Goal: Information Seeking & Learning: Learn about a topic

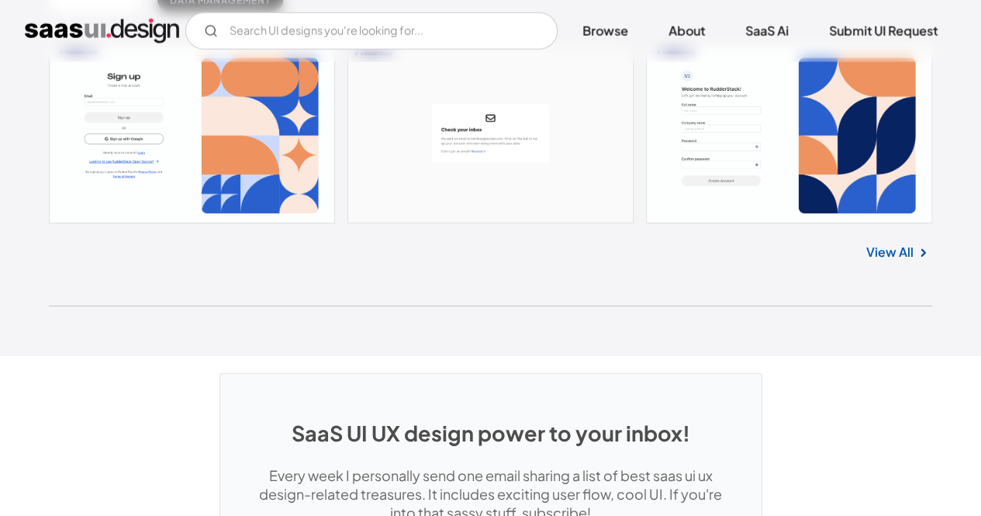
scroll to position [40329, 0]
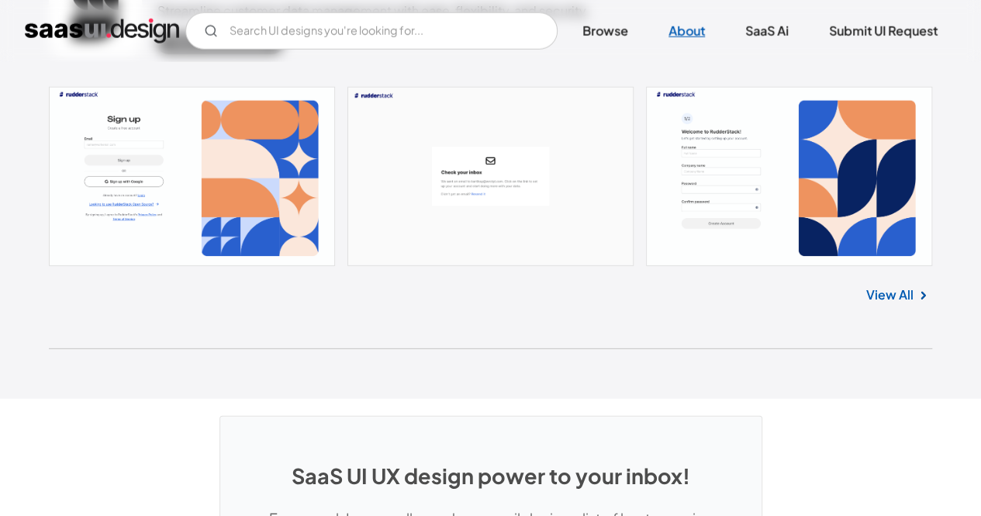
click at [680, 36] on link "About" at bounding box center [687, 31] width 74 height 34
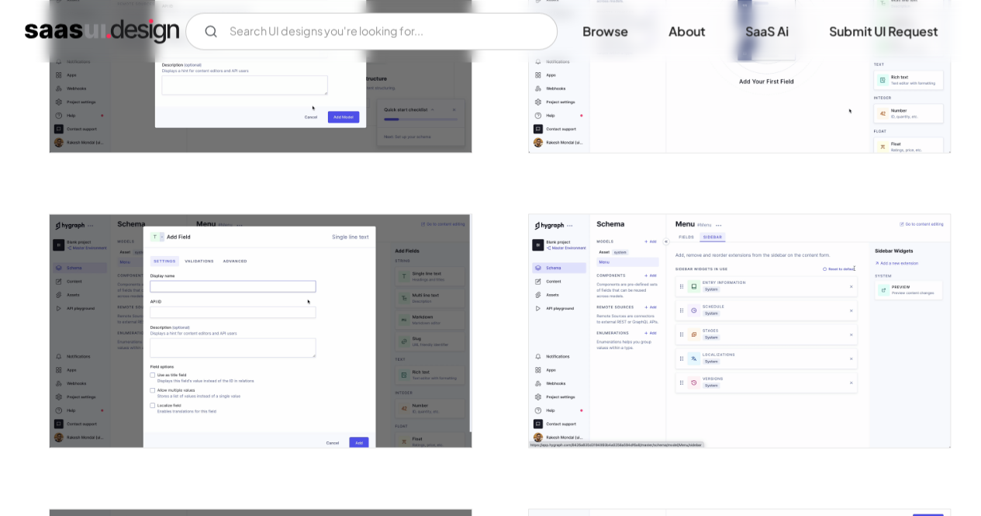
scroll to position [1285, 0]
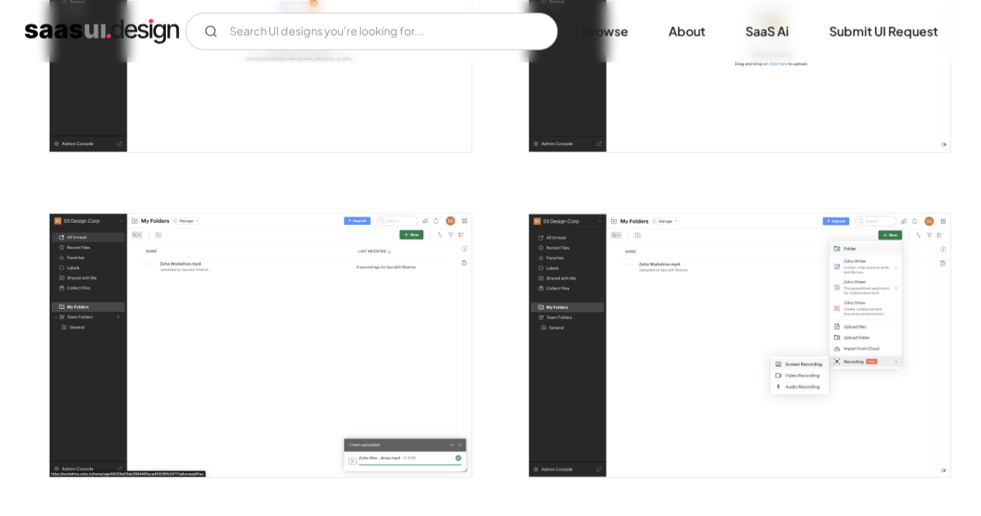
scroll to position [1628, 0]
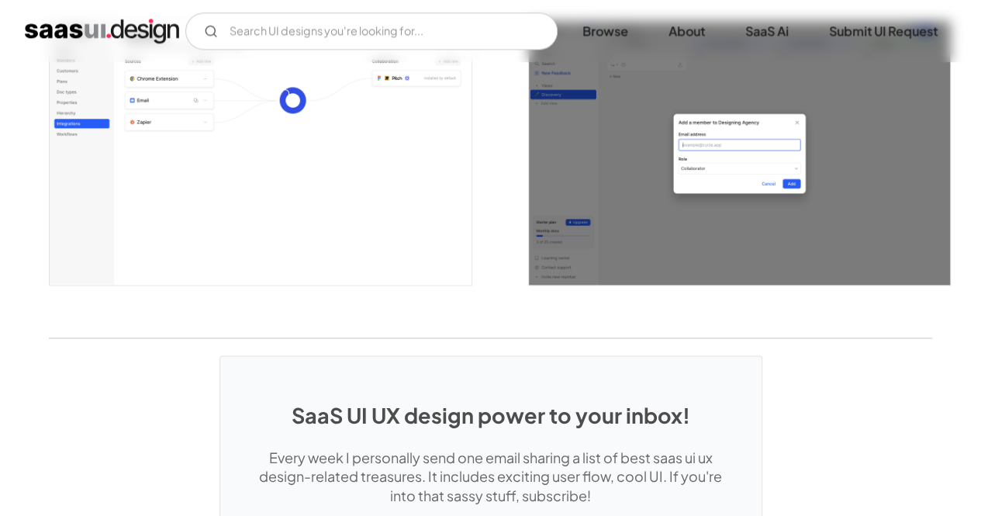
scroll to position [3799, 0]
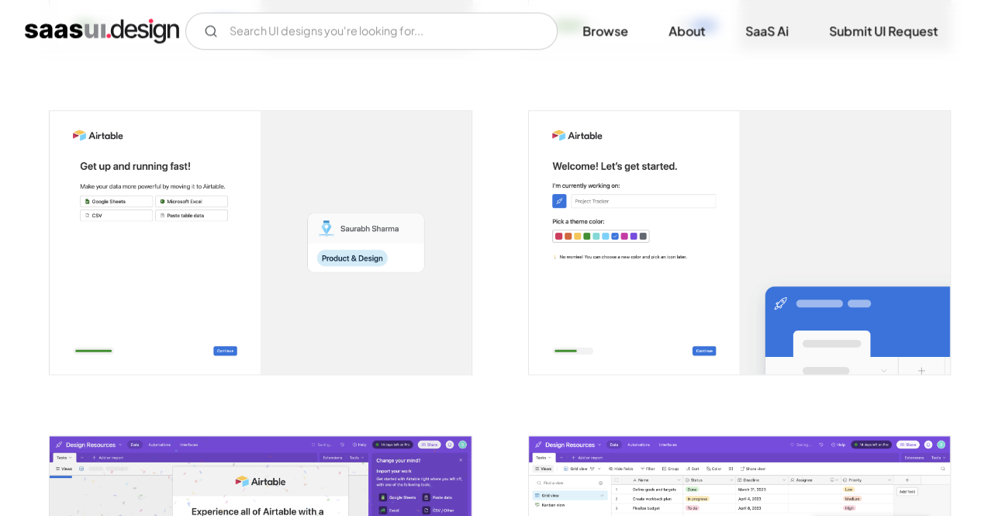
scroll to position [1135, 0]
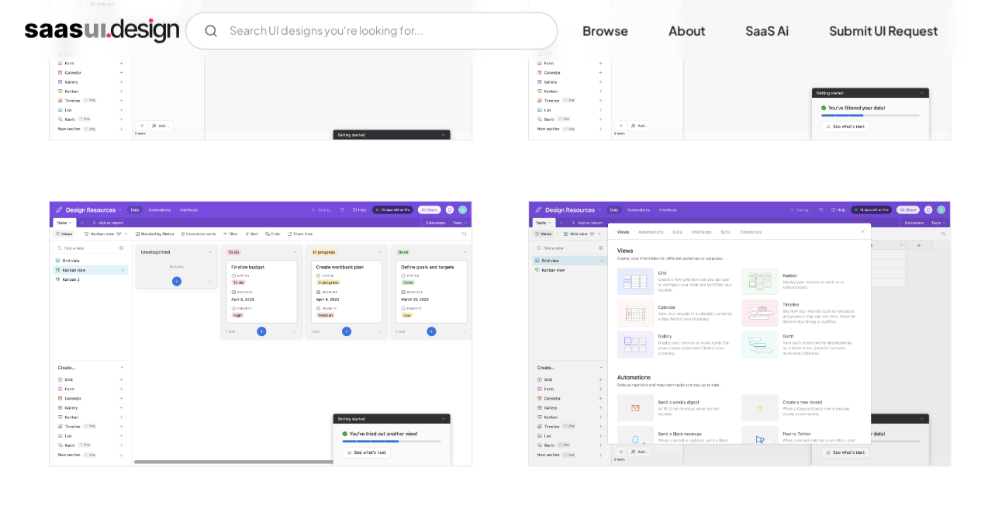
scroll to position [2143, 0]
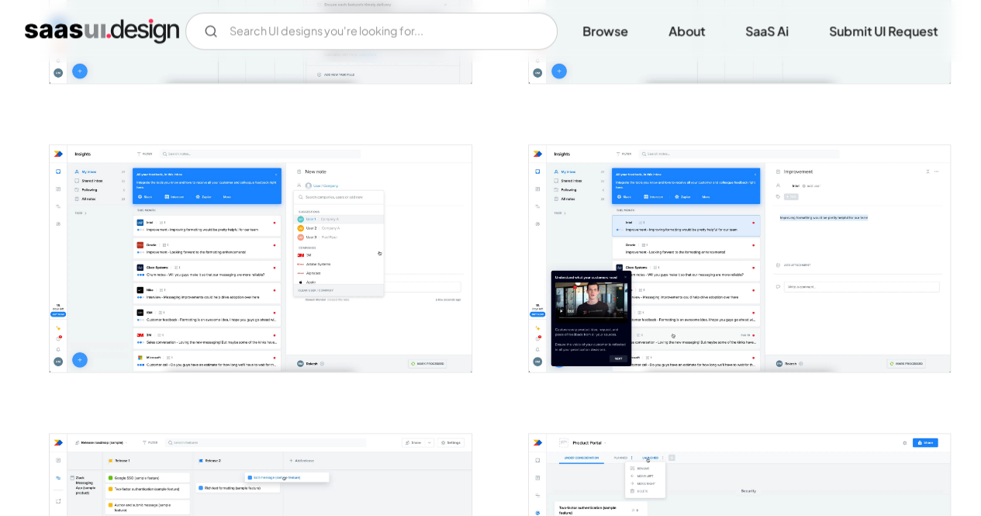
scroll to position [1318, 0]
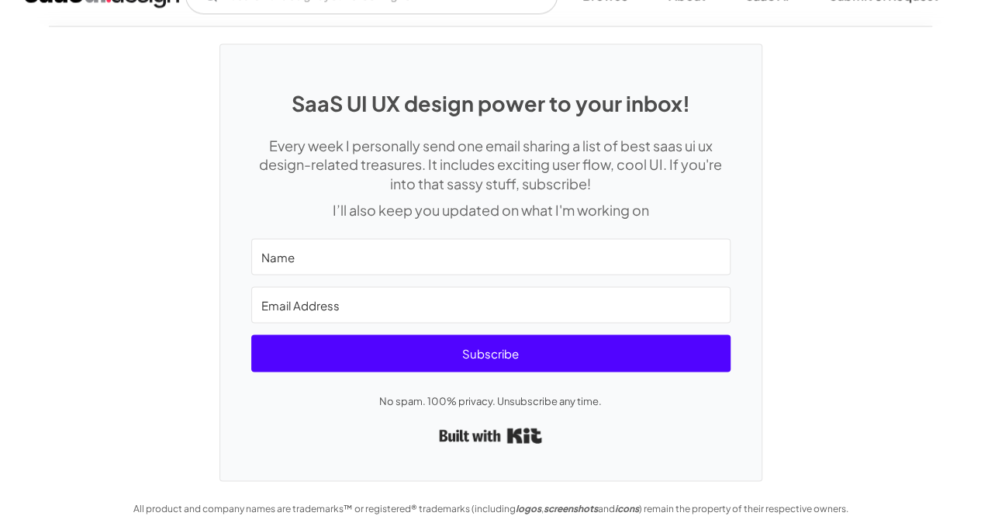
scroll to position [4246, 0]
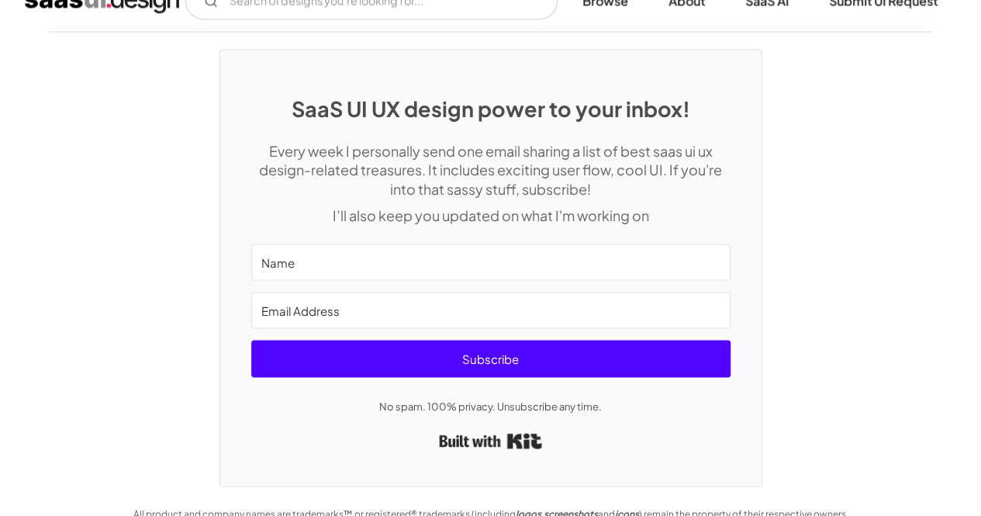
scroll to position [4245, 0]
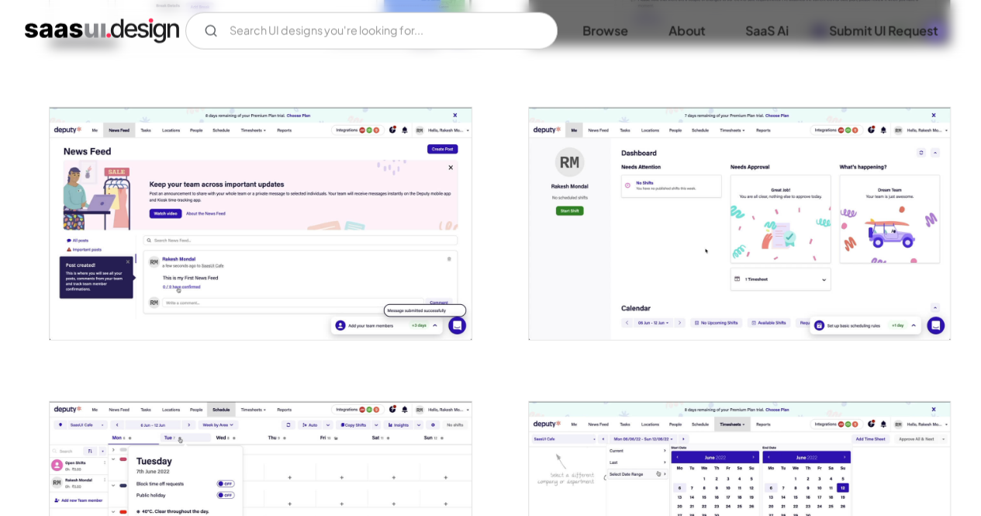
scroll to position [1783, 0]
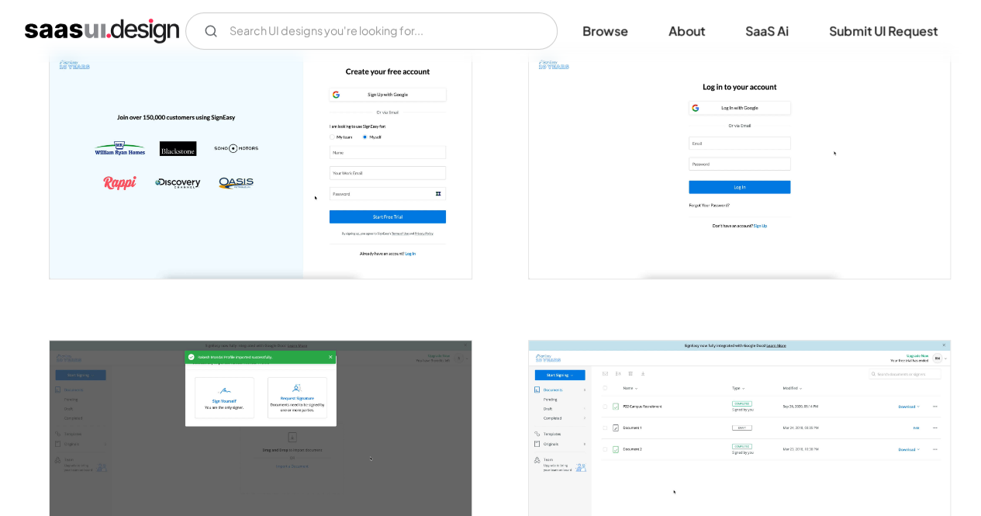
scroll to position [388, 0]
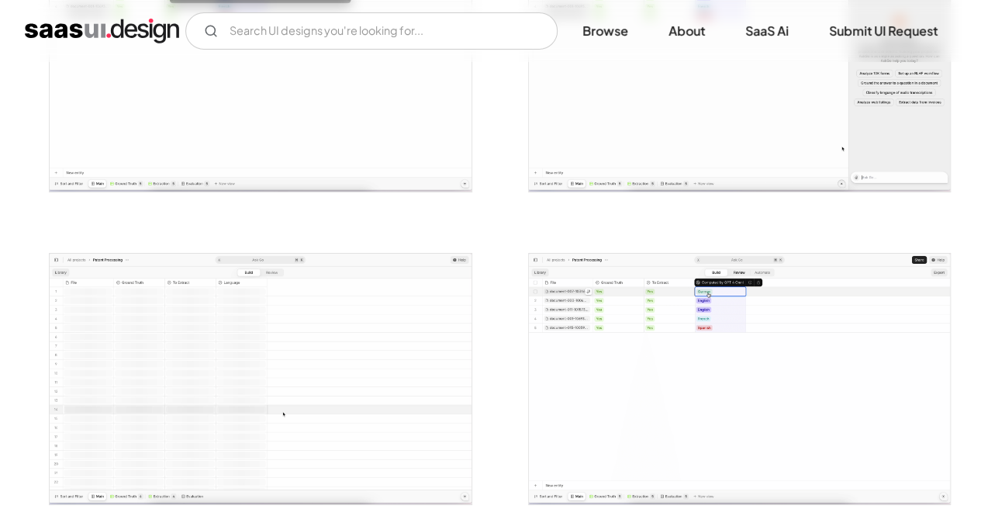
scroll to position [2714, 0]
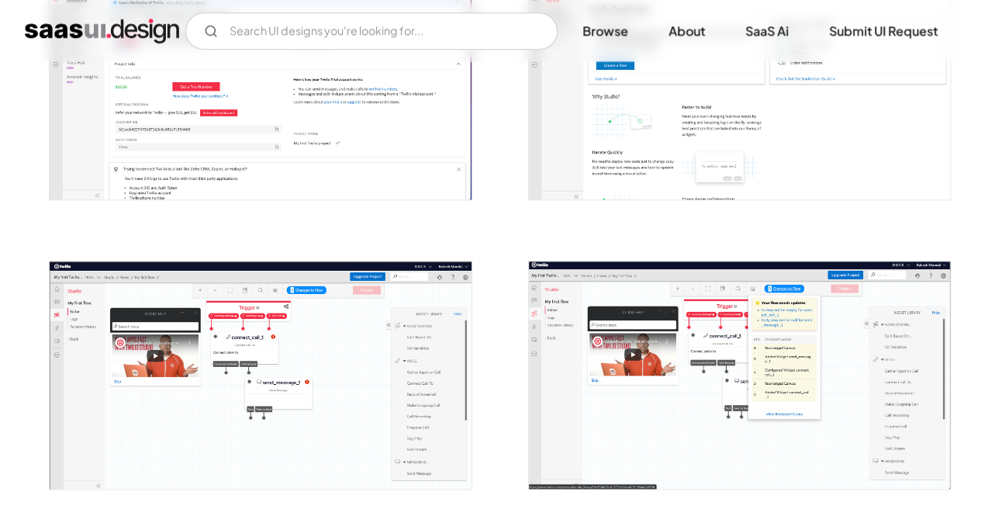
scroll to position [543, 0]
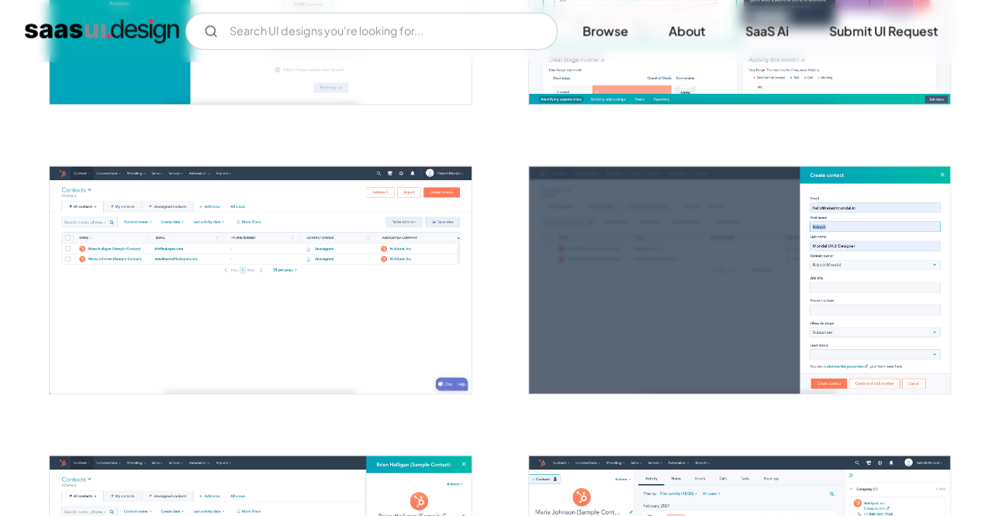
scroll to position [1241, 0]
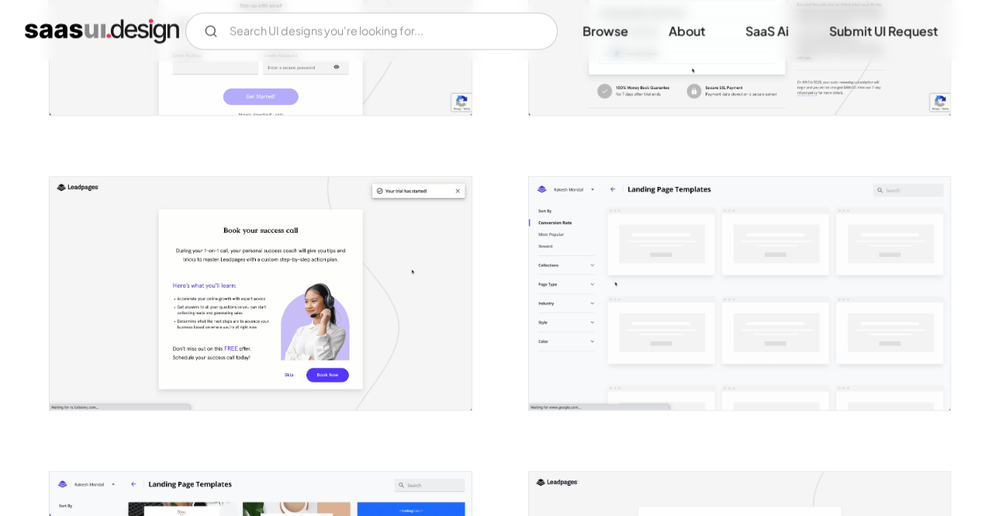
scroll to position [1241, 0]
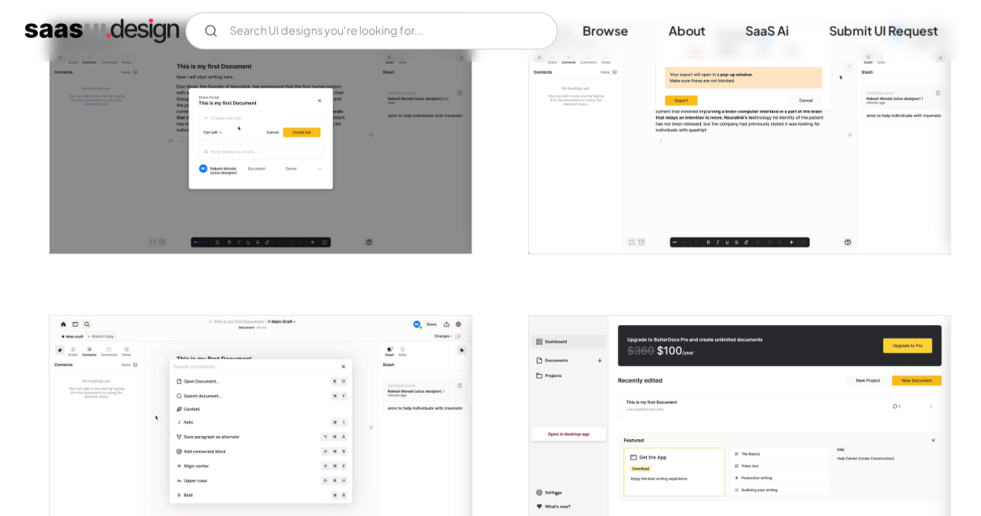
scroll to position [2171, 0]
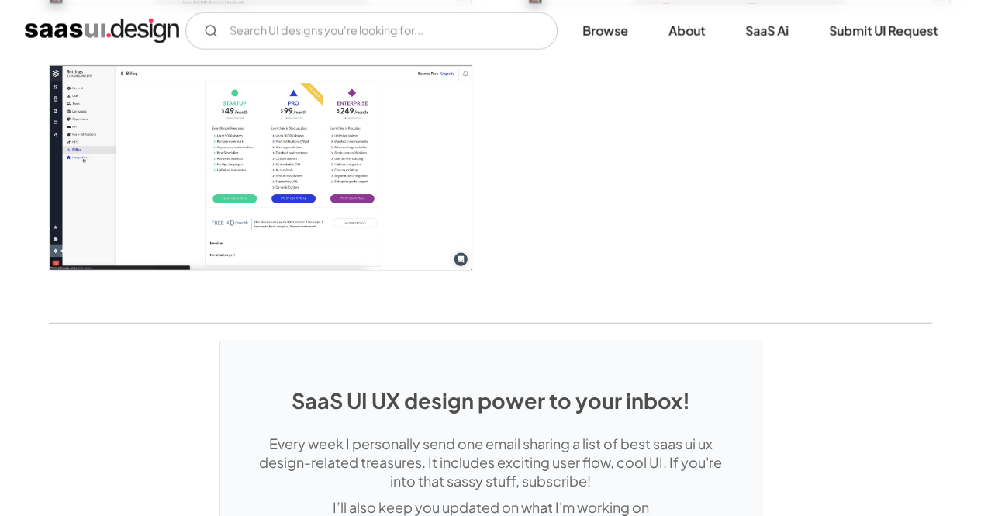
scroll to position [1861, 0]
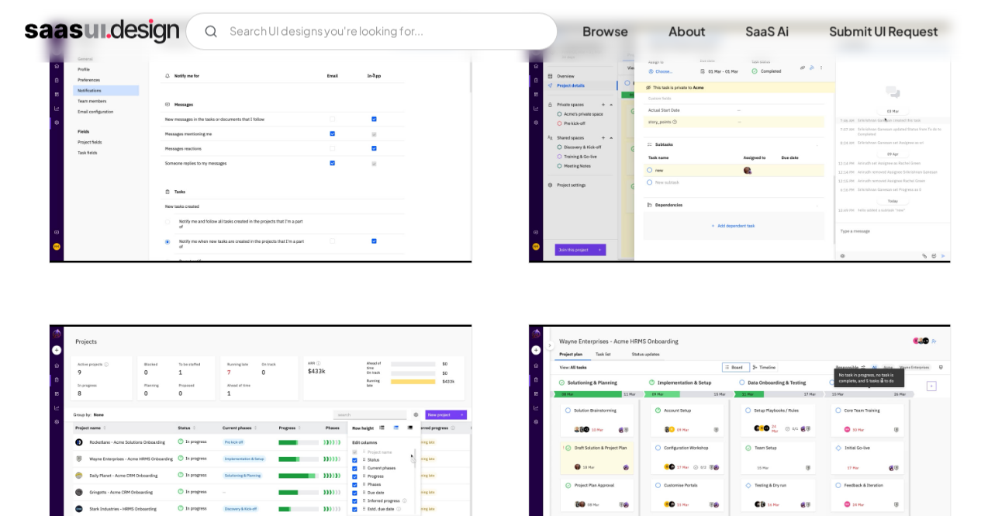
scroll to position [1318, 0]
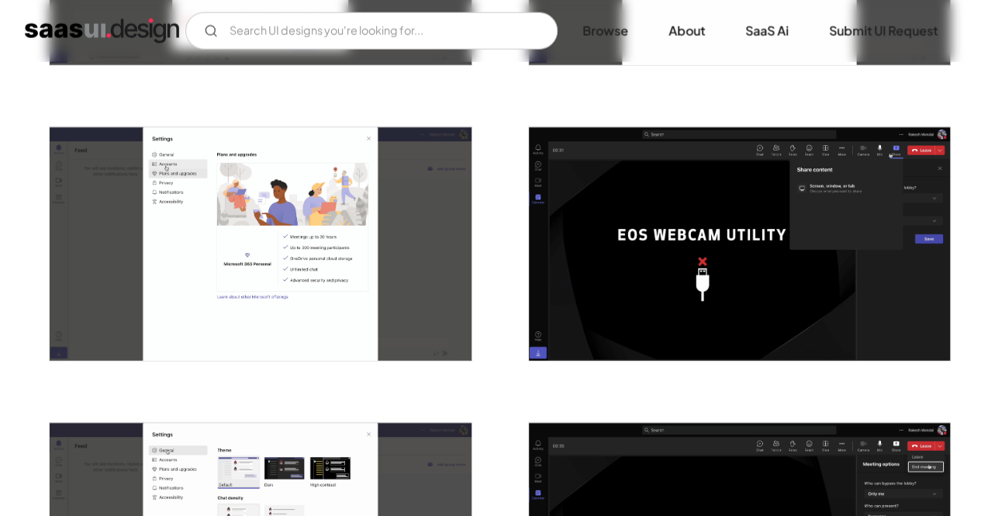
scroll to position [2093, 0]
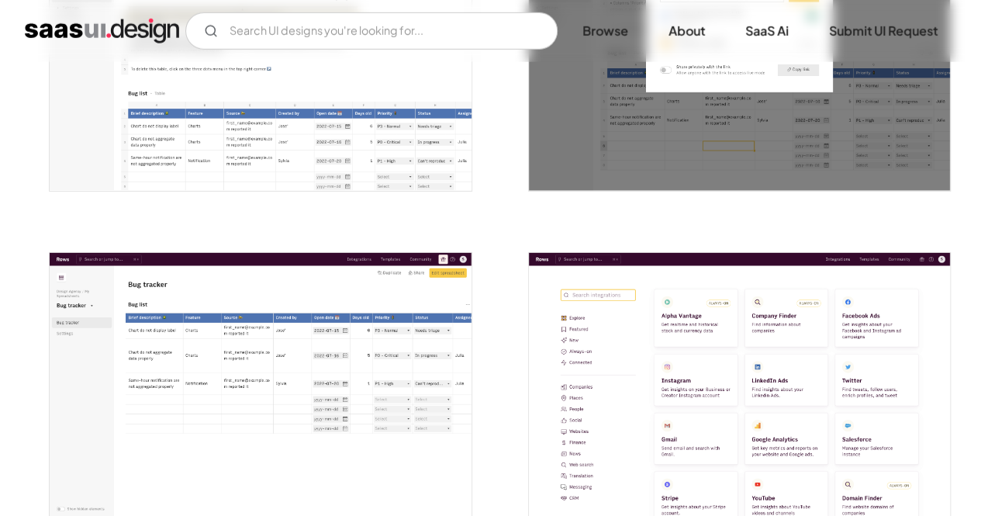
scroll to position [2559, 0]
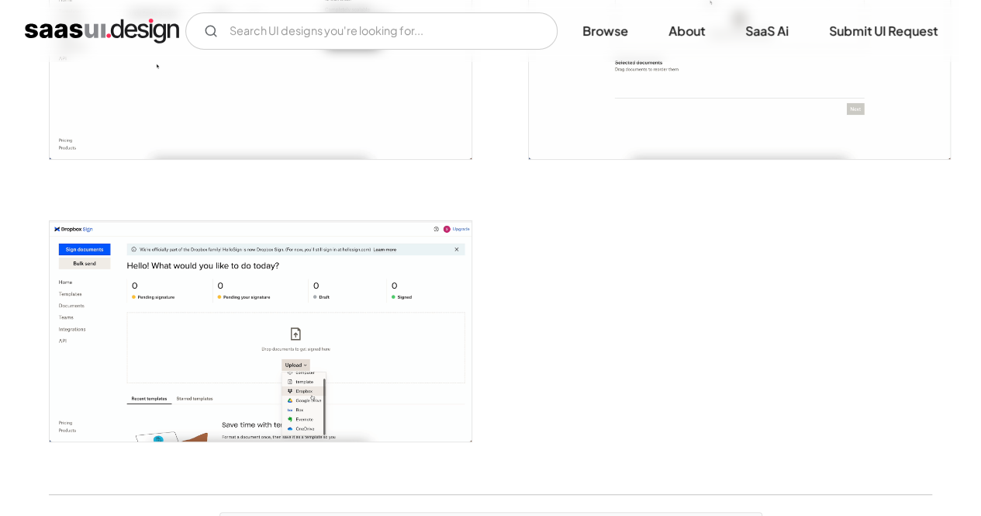
scroll to position [3489, 0]
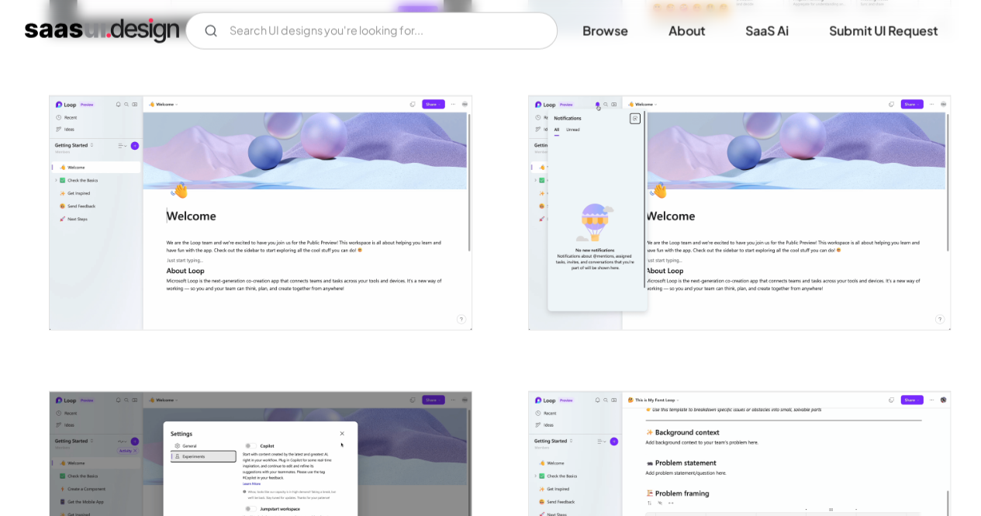
scroll to position [1743, 0]
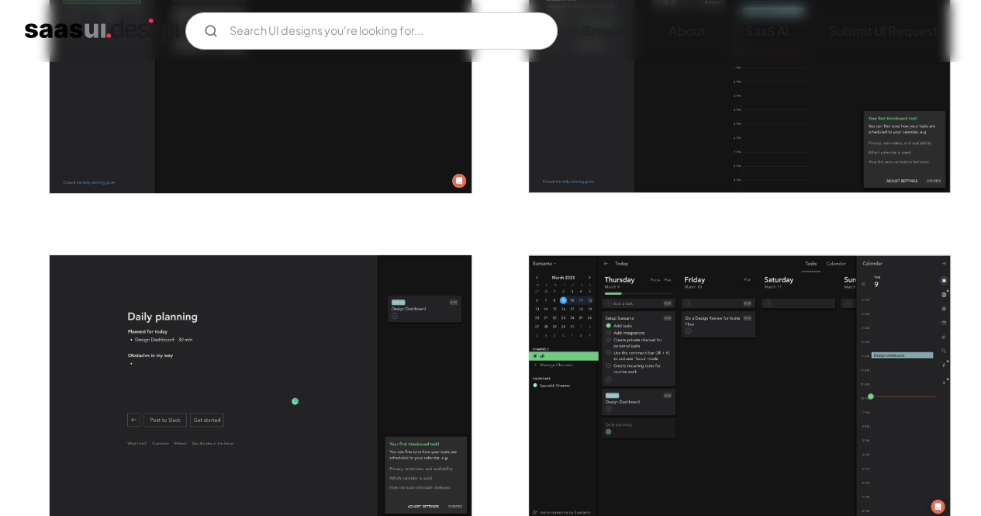
scroll to position [2738, 0]
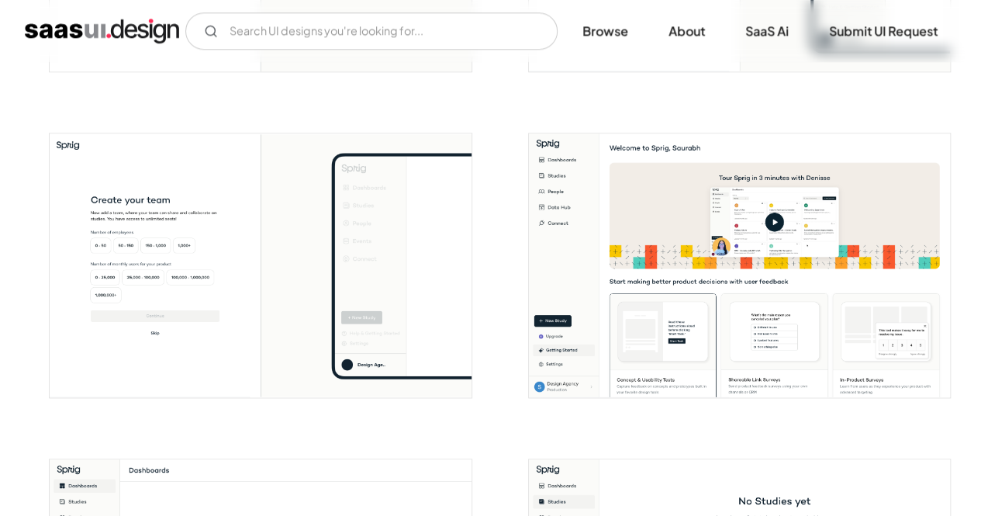
scroll to position [902, 0]
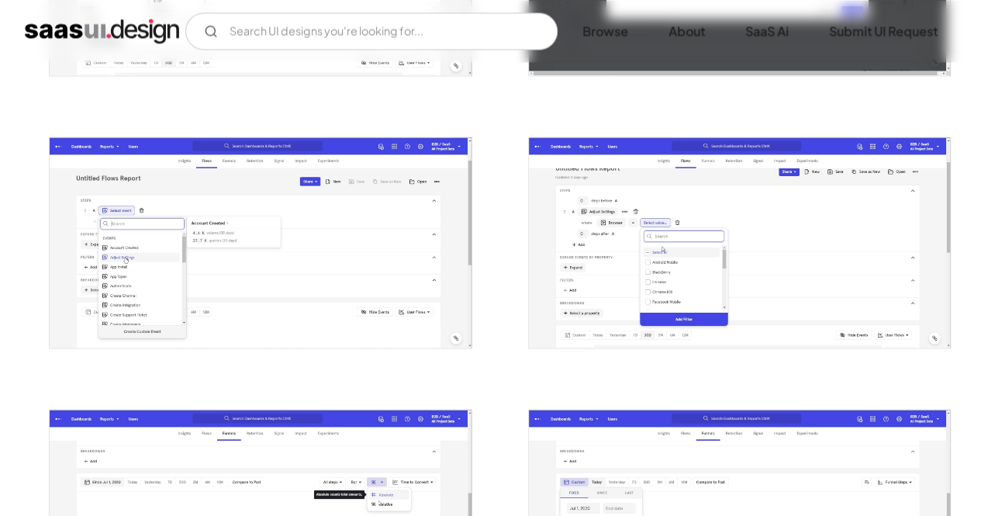
scroll to position [1354, 0]
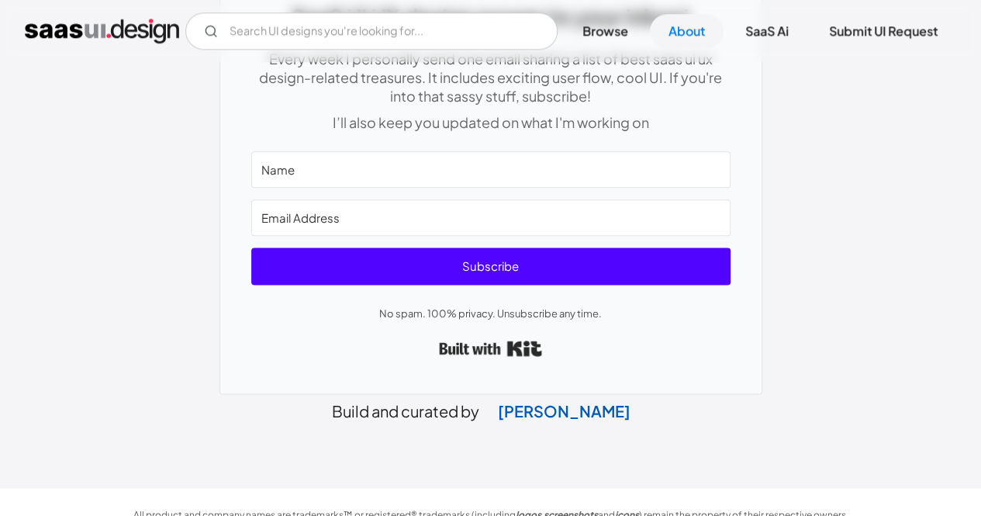
scroll to position [858, 0]
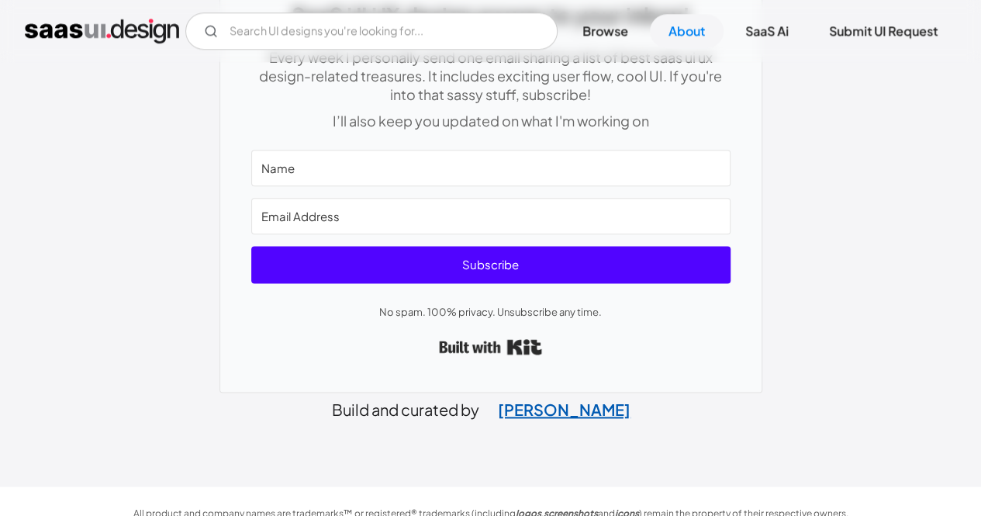
click at [537, 388] on link "[PERSON_NAME]" at bounding box center [564, 408] width 170 height 41
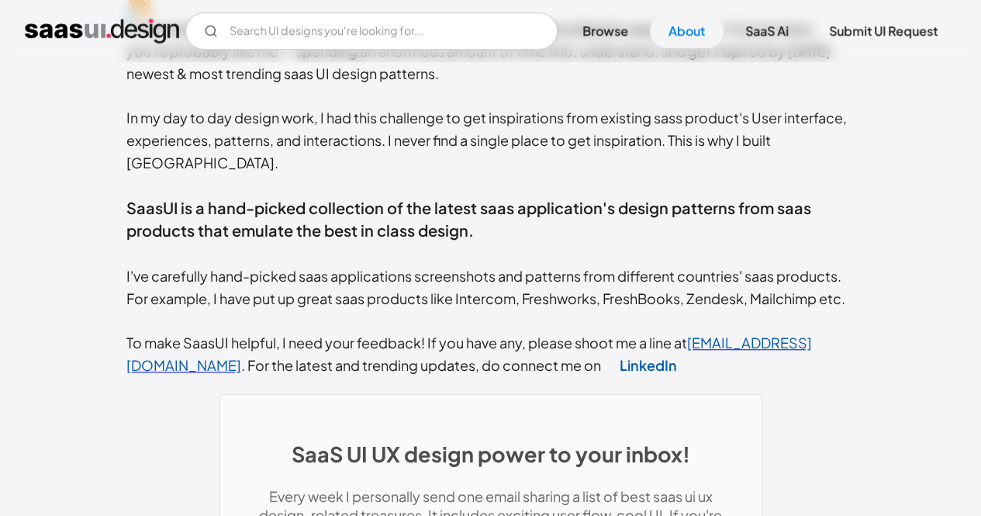
scroll to position [237, 0]
